Goal: Entertainment & Leisure: Consume media (video, audio)

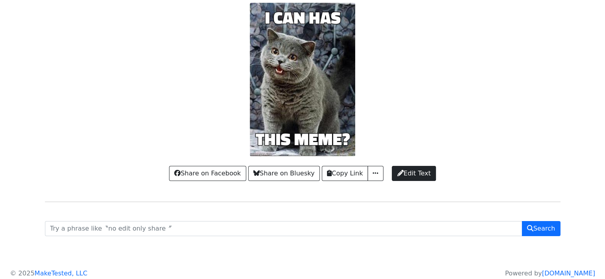
scroll to position [40, 0]
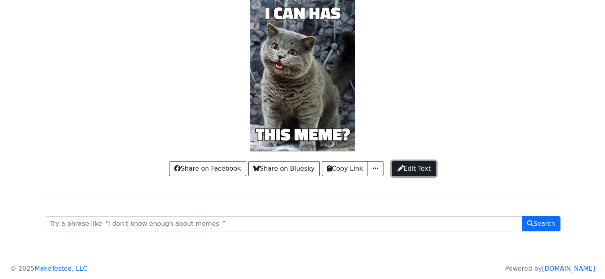
click at [402, 168] on span "Edit Text" at bounding box center [413, 169] width 33 height 10
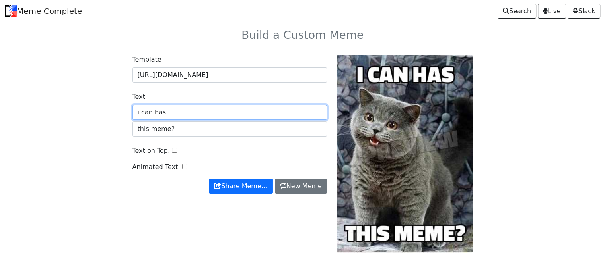
drag, startPoint x: 189, startPoint y: 108, endPoint x: 40, endPoint y: 104, distance: 149.1
click at [40, 104] on div "Template https://api.memegen.link/images/icanhas/i_can_has/this_meme~q.jpg Text…" at bounding box center [302, 158] width 525 height 227
type input "400"
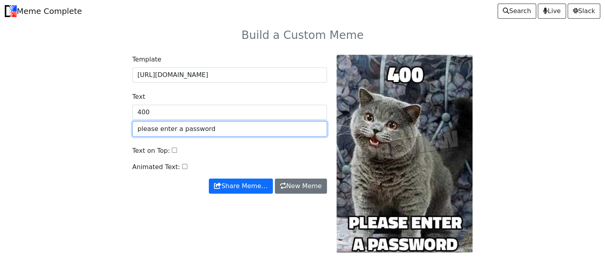
type input "please enter a password"
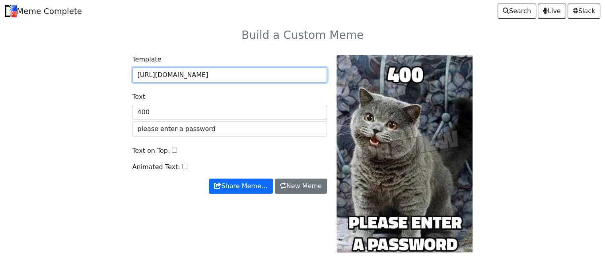
click at [194, 76] on input "https://api.memegen.link/images/icanhas/i_can_has/this_meme~q.jpg" at bounding box center [229, 75] width 194 height 15
drag, startPoint x: 137, startPoint y: 76, endPoint x: 334, endPoint y: 85, distance: 197.8
click at [336, 87] on div "Template https://api.memegen.link/images/icanhas/i_can_has/this_meme~q.jpg Text…" at bounding box center [303, 154] width 350 height 198
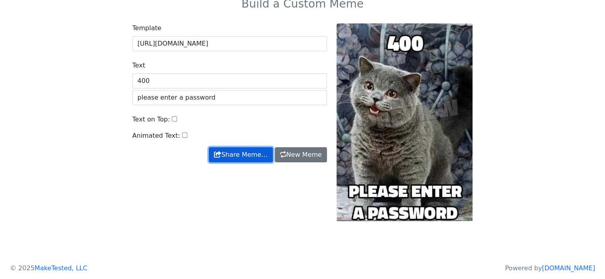
scroll to position [0, 0]
click at [226, 156] on button "Share Meme…" at bounding box center [241, 154] width 64 height 15
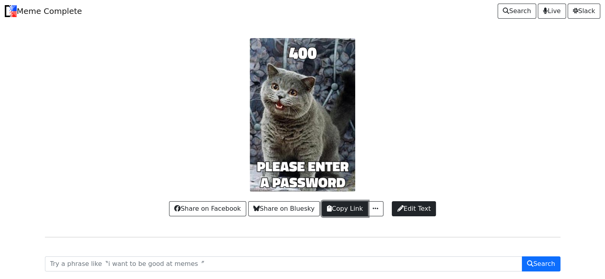
click at [354, 210] on button "Copy Link" at bounding box center [345, 209] width 46 height 15
click at [372, 210] on span "button" at bounding box center [375, 209] width 8 height 6
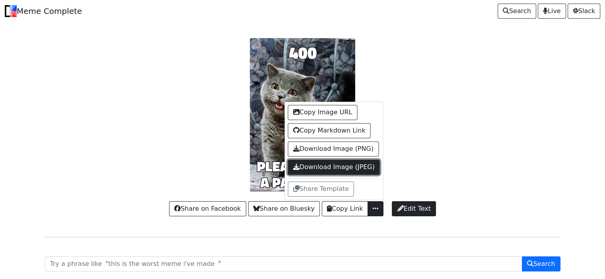
click at [359, 168] on link "Download Image (JPEG)" at bounding box center [334, 167] width 92 height 15
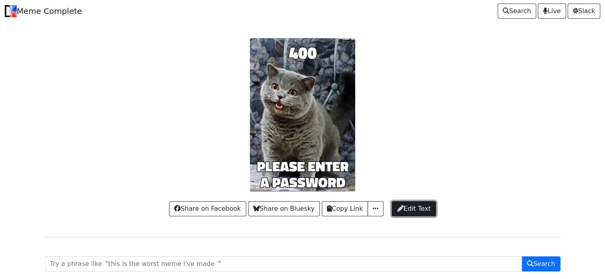
click at [425, 213] on span "Edit Text" at bounding box center [413, 209] width 33 height 10
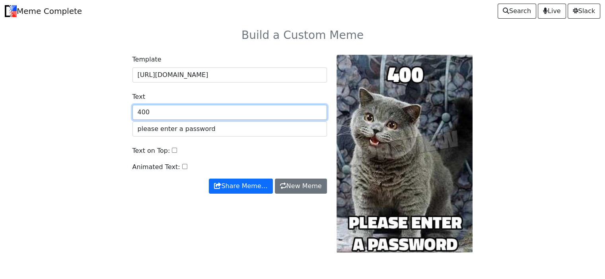
drag, startPoint x: 239, startPoint y: 106, endPoint x: 82, endPoint y: 93, distance: 156.8
click at [82, 93] on div "Template https://api.memegen.link/images/icanhas/400/please_enter_a_password.jp…" at bounding box center [302, 158] width 525 height 227
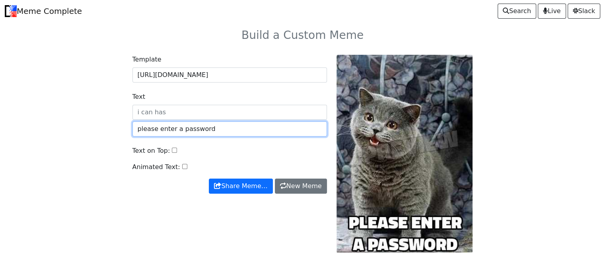
drag, startPoint x: 207, startPoint y: 135, endPoint x: 36, endPoint y: 125, distance: 171.6
click at [36, 125] on body "Meme Complete Search Live Slack Build a Custom Meme Template https://api.memege…" at bounding box center [302, 147] width 605 height 295
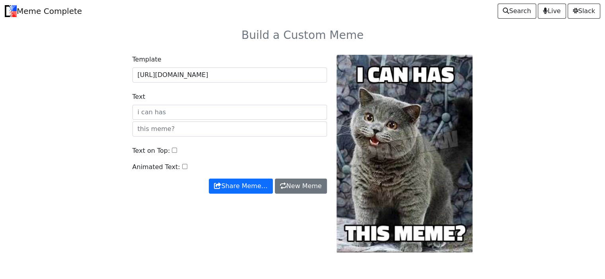
click at [266, 205] on div "Template https://api.memegen.link/images/icanhas/400/please_enter_a_password.jp…" at bounding box center [230, 154] width 204 height 198
click at [253, 188] on button "Share Meme…" at bounding box center [241, 186] width 64 height 15
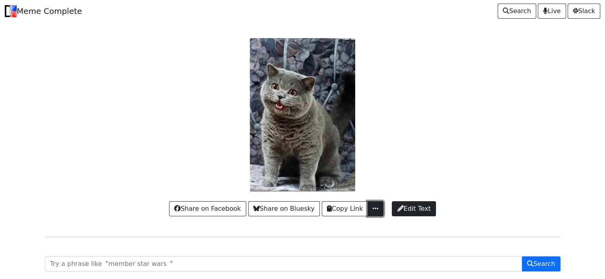
click at [372, 212] on span "button" at bounding box center [375, 209] width 8 height 6
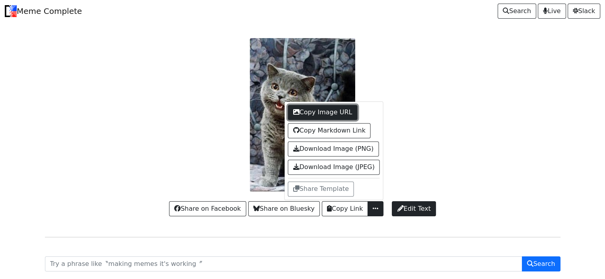
click at [327, 113] on button "Copy Image URL" at bounding box center [323, 112] width 70 height 15
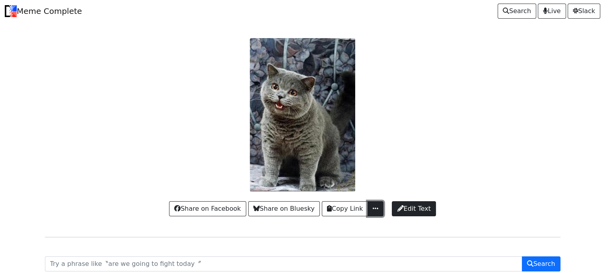
click at [375, 214] on button "button" at bounding box center [375, 209] width 16 height 15
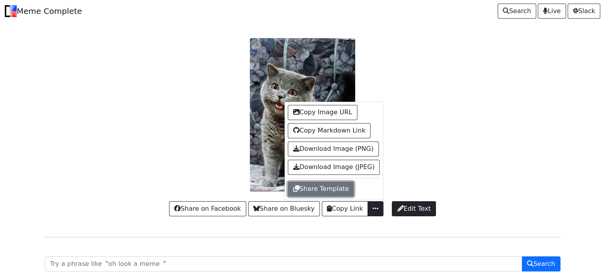
click at [331, 188] on button "Share Template" at bounding box center [321, 189] width 66 height 15
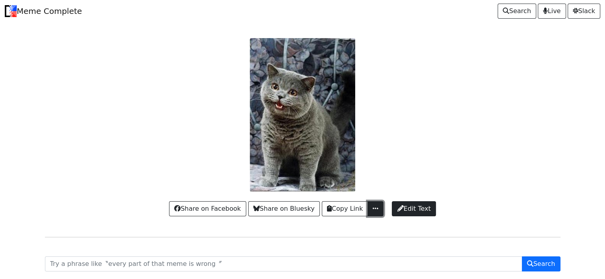
click at [380, 212] on button "button" at bounding box center [375, 209] width 16 height 15
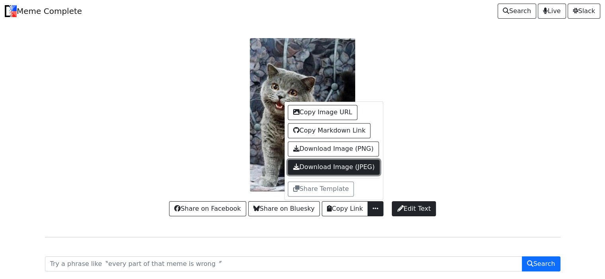
click at [341, 170] on link "Download Image (JPEG)" at bounding box center [334, 167] width 92 height 15
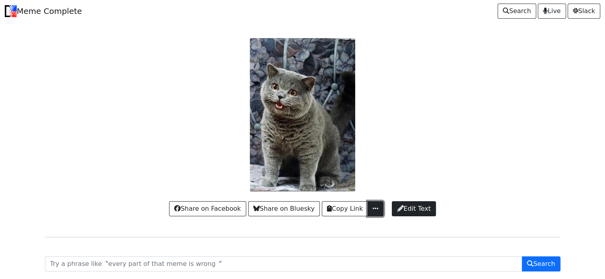
click at [374, 212] on span "button" at bounding box center [375, 209] width 8 height 6
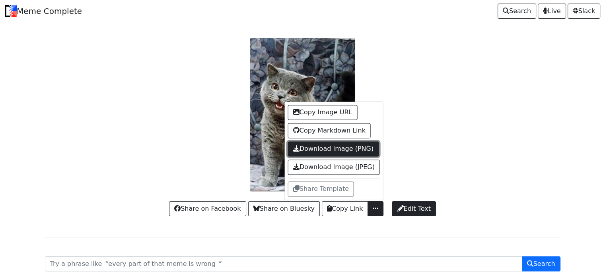
click at [359, 148] on link "Download Image (PNG)" at bounding box center [333, 149] width 91 height 15
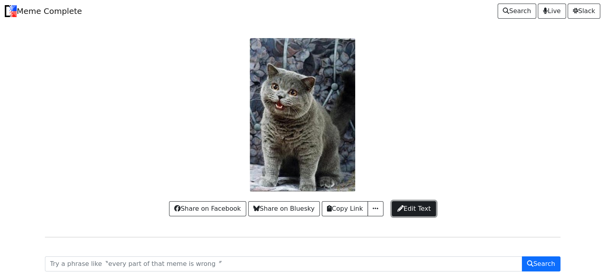
click at [408, 209] on span "Edit Text" at bounding box center [413, 209] width 33 height 10
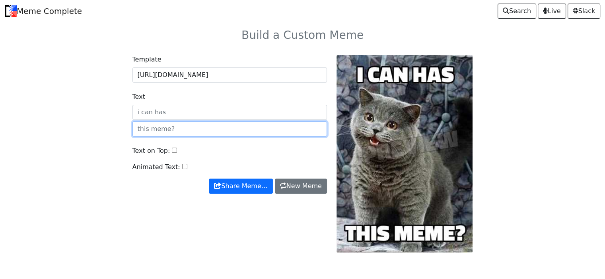
click at [216, 130] on input "text" at bounding box center [229, 129] width 194 height 15
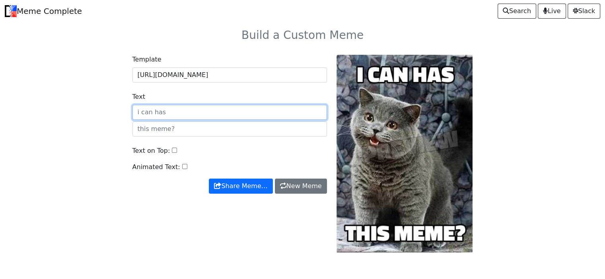
click at [205, 109] on input "Text" at bounding box center [229, 112] width 194 height 15
click at [210, 115] on input "Text" at bounding box center [229, 112] width 194 height 15
click at [165, 109] on input "Text" at bounding box center [229, 112] width 194 height 15
type input "400"
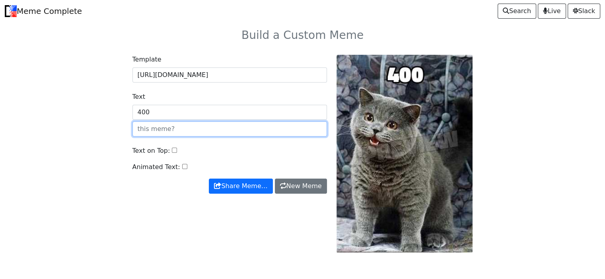
click at [177, 129] on input "text" at bounding box center [229, 129] width 194 height 15
type input "please enter a password"
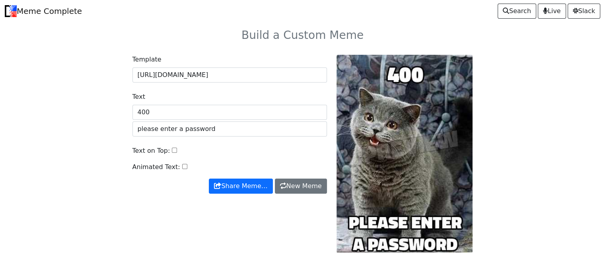
click at [243, 213] on div "Template https://api.memegen.link/images/icanhas.jpg Text 400 please enter a pa…" at bounding box center [230, 154] width 204 height 198
click at [248, 190] on button "Share Meme…" at bounding box center [241, 186] width 64 height 15
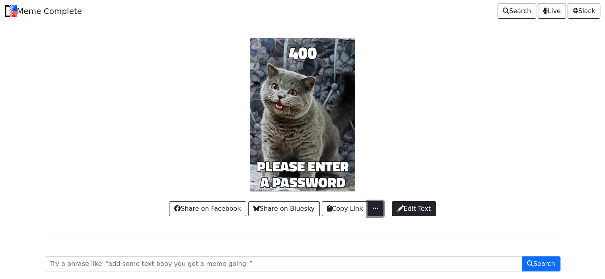
click at [378, 208] on button "button" at bounding box center [375, 209] width 16 height 15
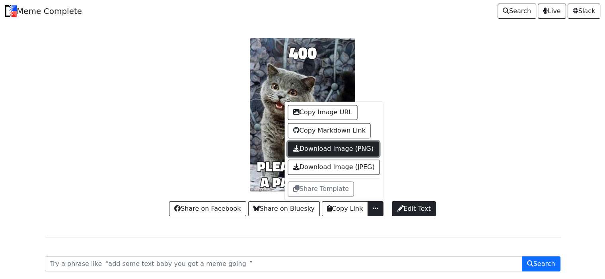
click at [357, 147] on link "Download Image (PNG)" at bounding box center [333, 149] width 91 height 15
